Goal: Book appointment/travel/reservation

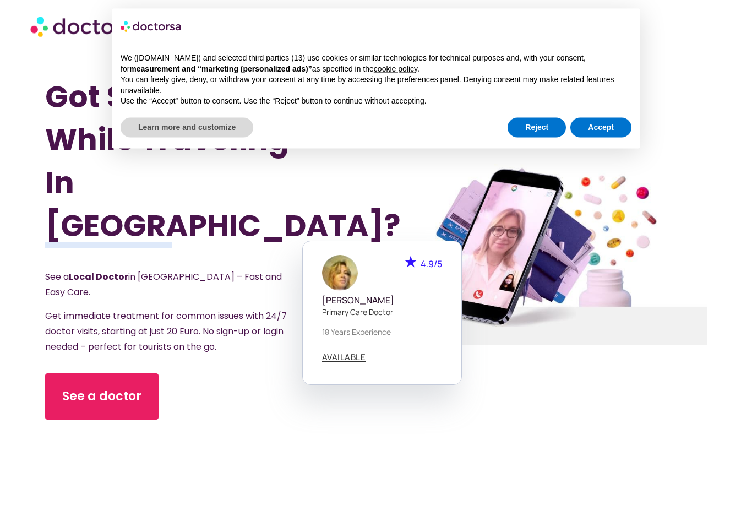
scroll to position [51, 0]
click at [92, 374] on link "See a doctor" at bounding box center [101, 396] width 113 height 46
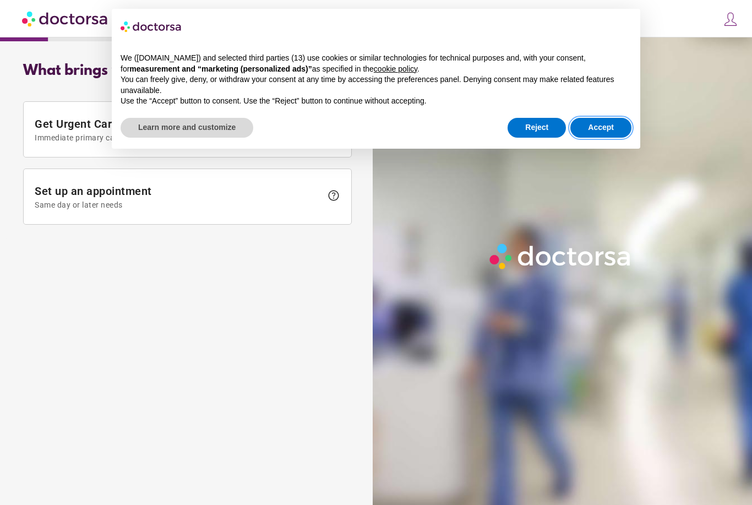
click at [595, 130] on button "Accept" at bounding box center [600, 128] width 61 height 20
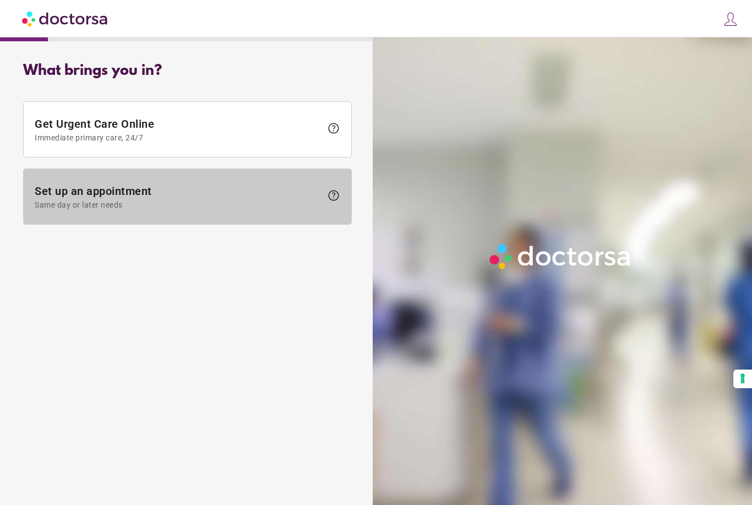
click at [45, 192] on span "Set up an appointment Same day or later needs" at bounding box center [178, 196] width 287 height 25
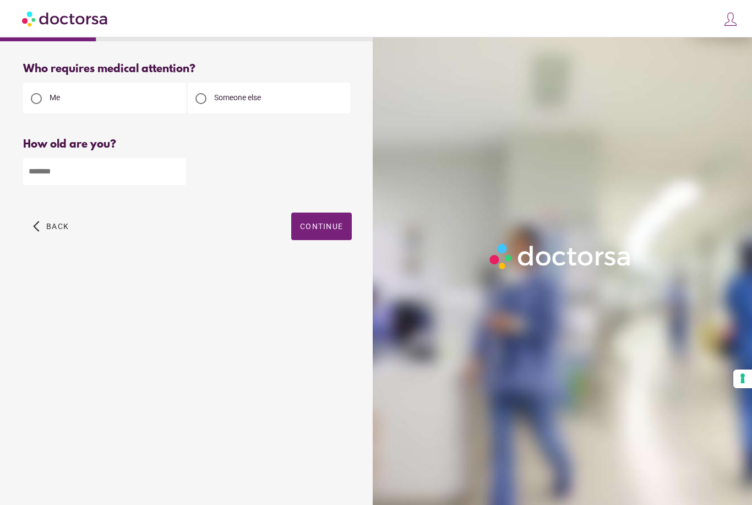
click at [449, 173] on div at bounding box center [565, 289] width 384 height 505
click at [112, 184] on input "number" at bounding box center [104, 171] width 163 height 27
type input "**"
click at [312, 224] on span "Continue" at bounding box center [321, 226] width 43 height 9
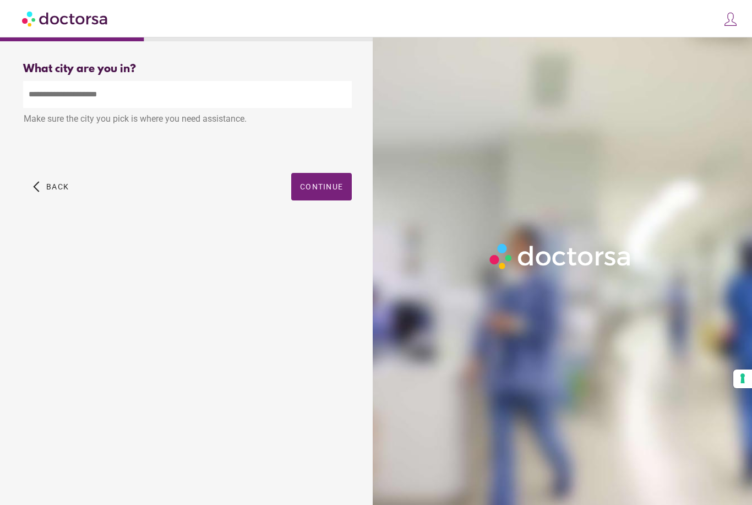
click at [233, 89] on input "text" at bounding box center [187, 94] width 329 height 27
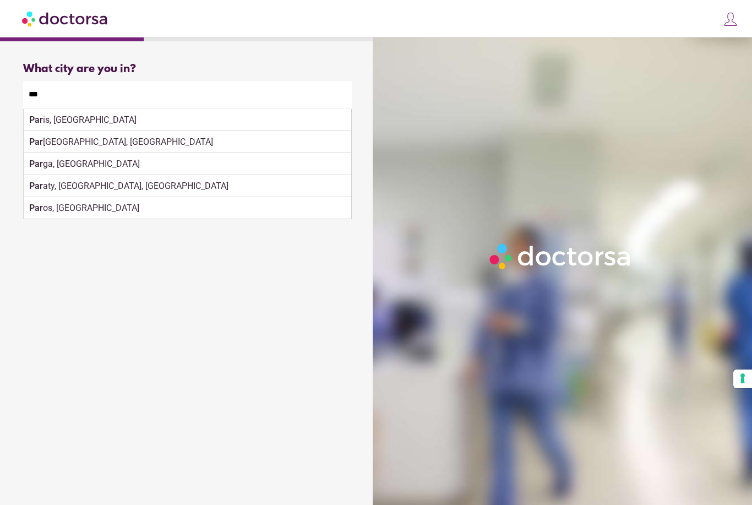
click at [122, 118] on div "Par is, [GEOGRAPHIC_DATA]" at bounding box center [187, 120] width 327 height 22
type input "**********"
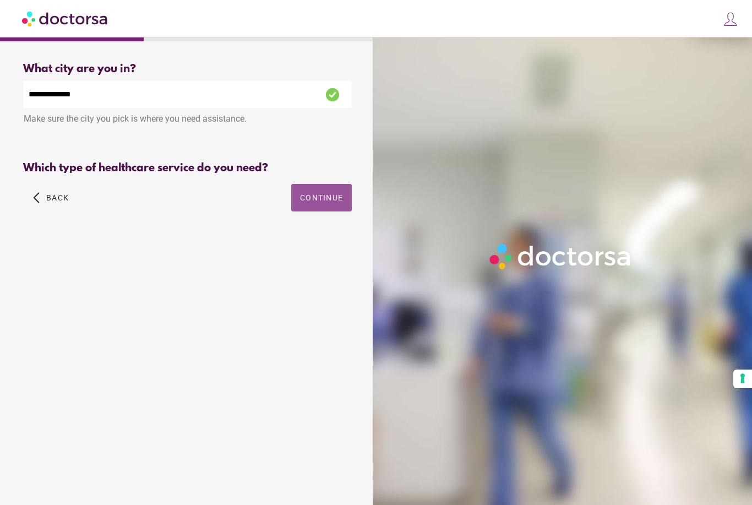
click at [317, 188] on div "Primary Care Pediatrics" at bounding box center [187, 193] width 329 height 26
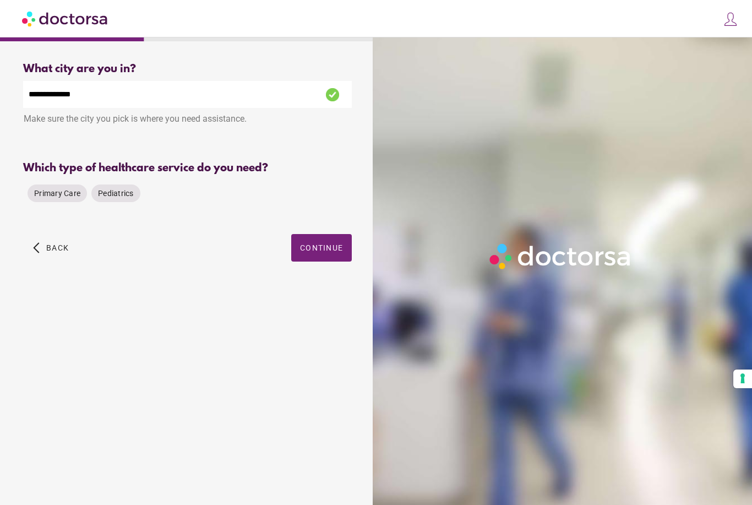
click at [57, 191] on span "Primary Care" at bounding box center [57, 193] width 46 height 9
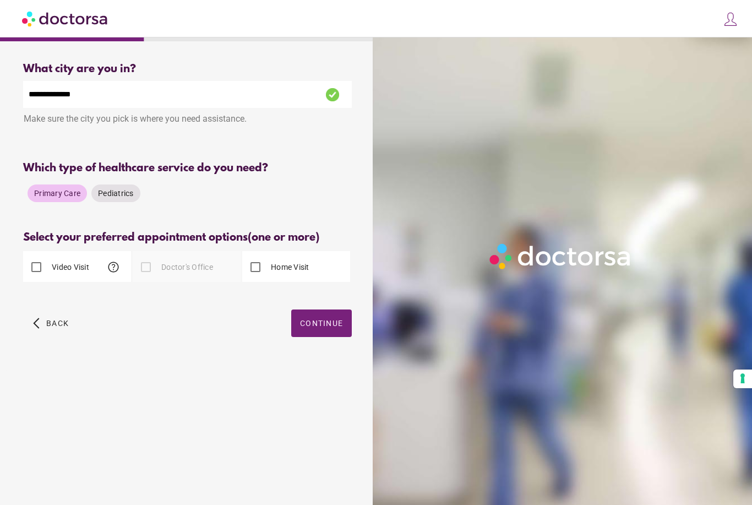
click at [26, 335] on div "arrow_back_ios Back Continue" at bounding box center [187, 331] width 329 height 44
click at [62, 319] on span "Back" at bounding box center [57, 323] width 23 height 9
